Goal: Register for event/course

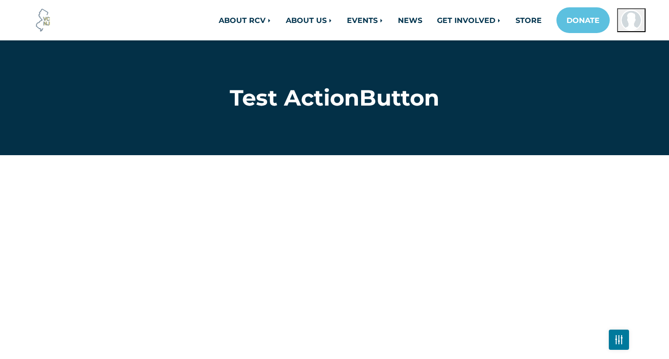
click at [634, 22] on img "Open profile menu for Chris Gray" at bounding box center [630, 20] width 21 height 21
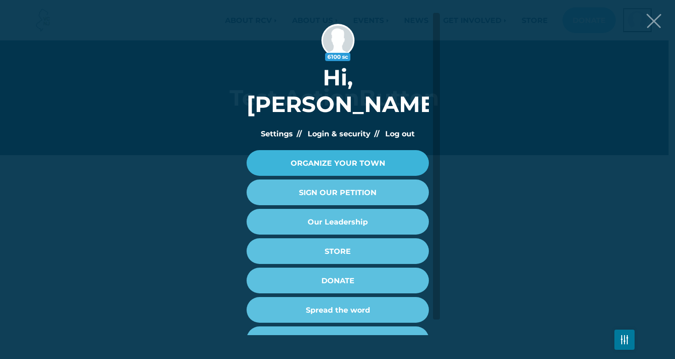
click at [327, 150] on link "ORGANIZE YOUR TOWN" at bounding box center [338, 163] width 182 height 26
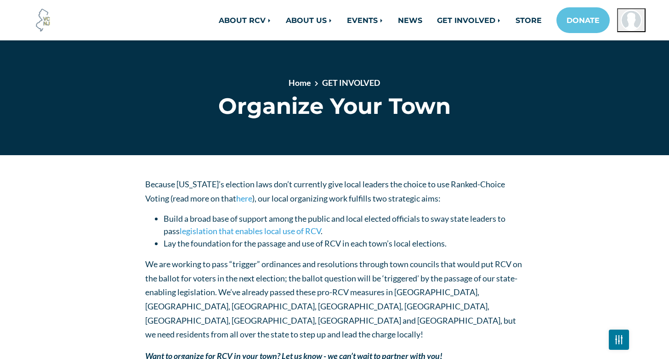
click at [637, 23] on img "Open profile menu for Chris Gray" at bounding box center [630, 20] width 21 height 21
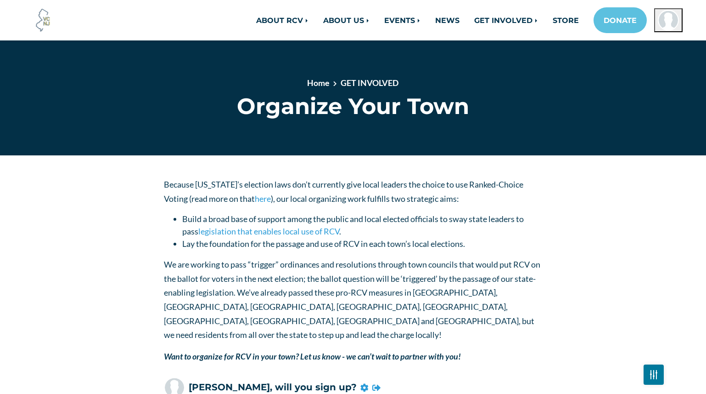
click at [41, 20] on img at bounding box center [43, 20] width 25 height 25
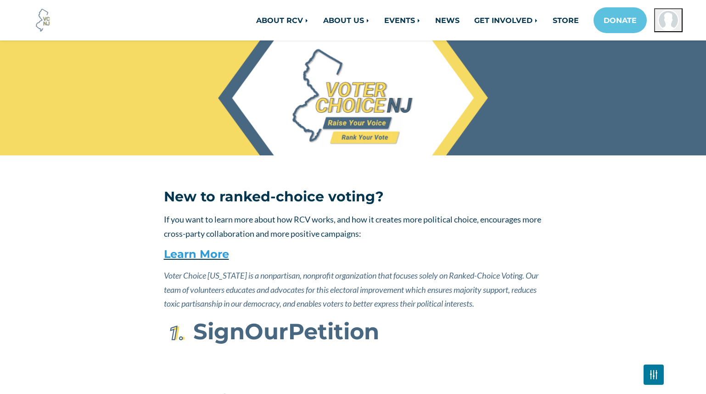
click at [670, 19] on img "Open profile menu for Chris Gray" at bounding box center [668, 20] width 21 height 21
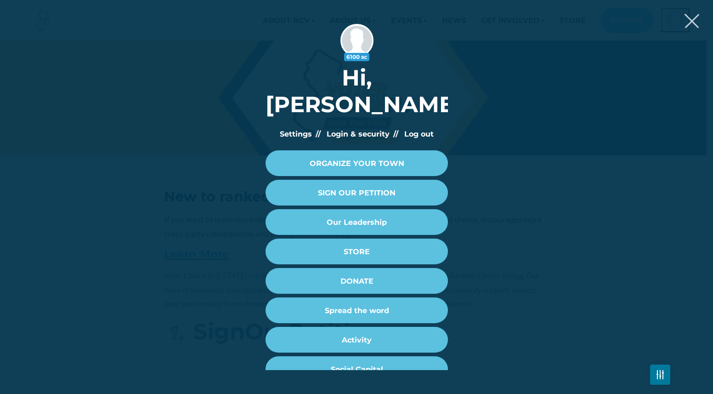
click at [689, 23] on img "Close" at bounding box center [691, 21] width 15 height 14
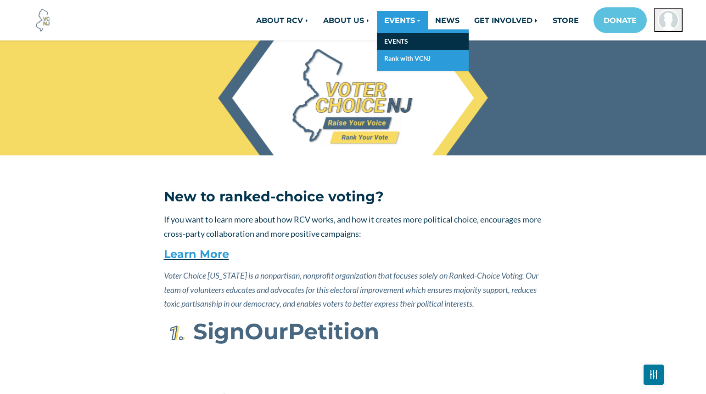
click at [395, 40] on link "EVENTS" at bounding box center [423, 41] width 92 height 17
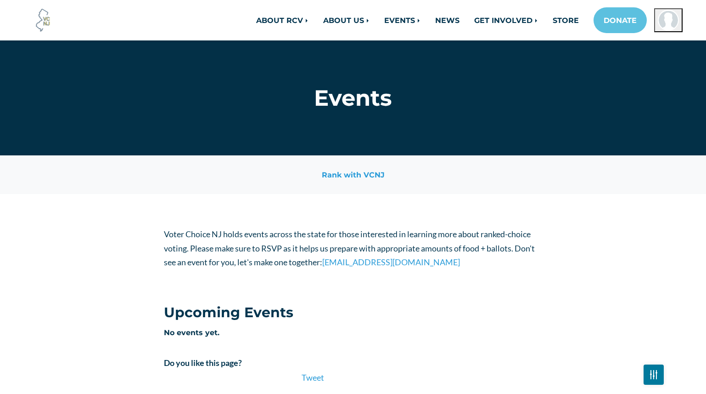
click at [39, 25] on img at bounding box center [43, 20] width 25 height 25
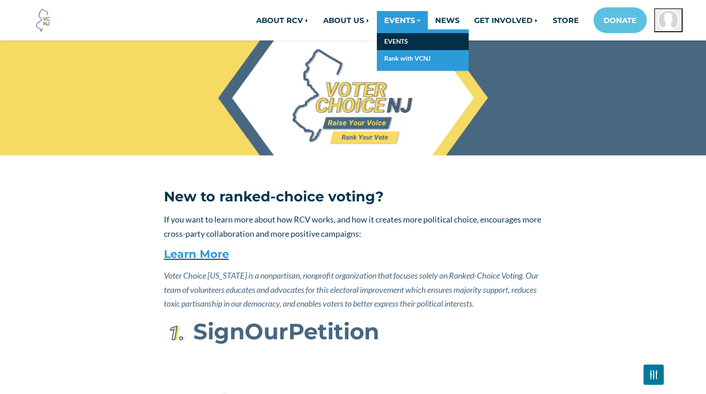
click at [401, 39] on link "EVENTS" at bounding box center [423, 41] width 92 height 17
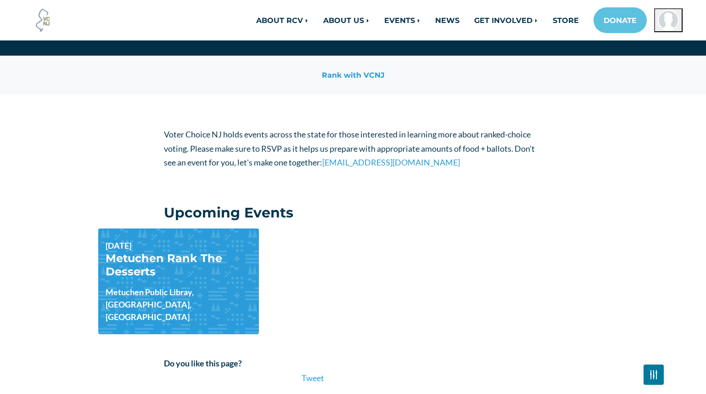
scroll to position [181, 0]
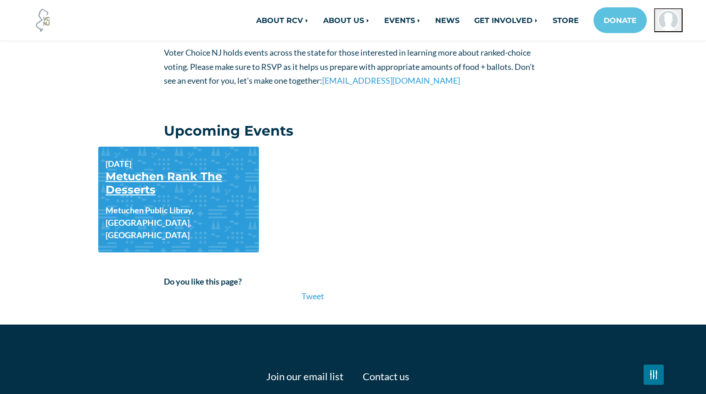
click at [202, 175] on link "Metuchen Rank The Desserts" at bounding box center [164, 182] width 117 height 27
